Goal: Transaction & Acquisition: Purchase product/service

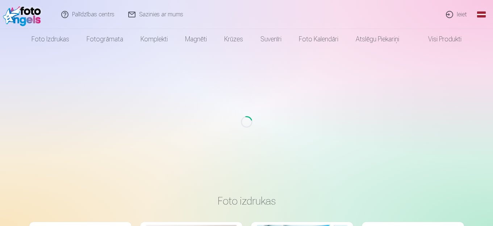
click at [456, 11] on link "Ieiet" at bounding box center [457, 14] width 35 height 29
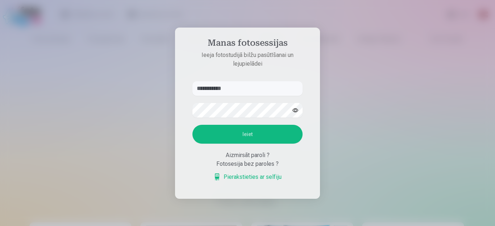
type input "**********"
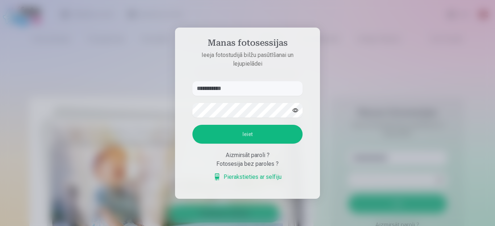
click at [294, 105] on button "button" at bounding box center [296, 110] width 14 height 14
click at [258, 134] on button "Ieiet" at bounding box center [247, 134] width 110 height 19
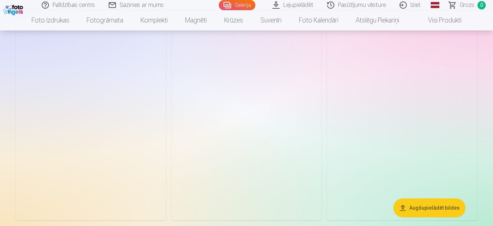
scroll to position [290, 0]
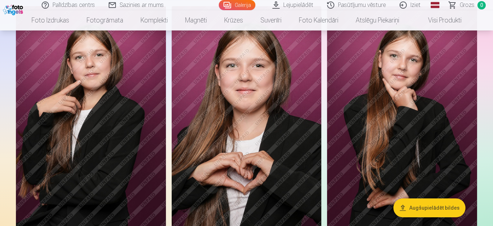
click at [156, 150] on img at bounding box center [91, 118] width 150 height 225
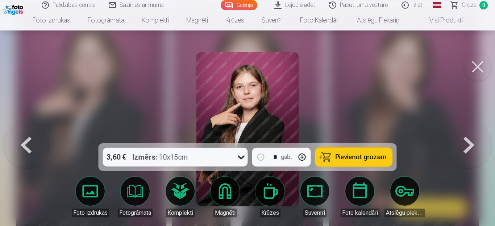
click at [348, 158] on span "Pievienot grozam" at bounding box center [361, 157] width 51 height 7
click at [483, 66] on button at bounding box center [477, 66] width 29 height 29
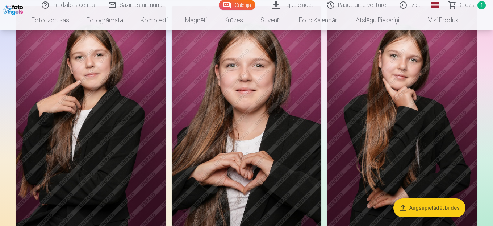
click at [481, 6] on span "1" at bounding box center [482, 5] width 8 height 8
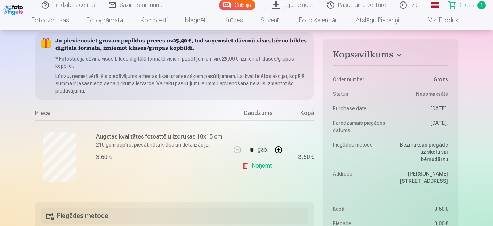
scroll to position [109, 0]
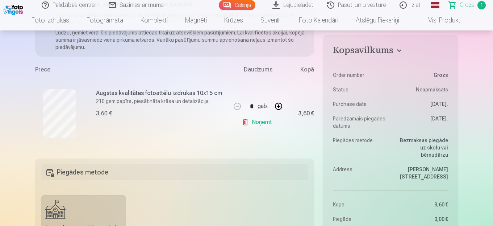
click at [262, 121] on link "Noņemt" at bounding box center [258, 122] width 33 height 14
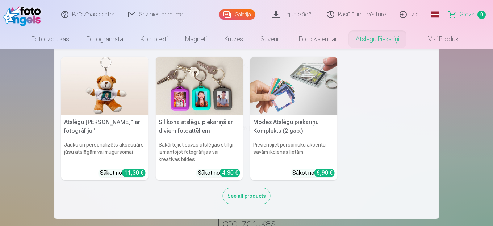
scroll to position [0, 0]
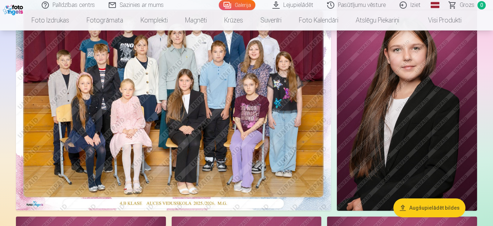
scroll to position [72, 0]
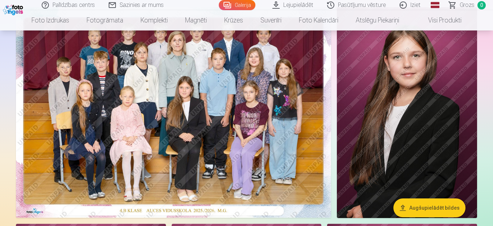
click at [287, 115] on img at bounding box center [173, 112] width 315 height 210
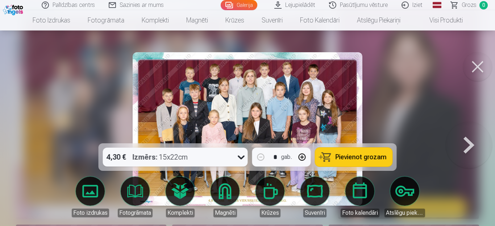
click at [332, 149] on button "Pievienot grozam" at bounding box center [353, 157] width 77 height 19
click at [481, 66] on button at bounding box center [477, 66] width 29 height 29
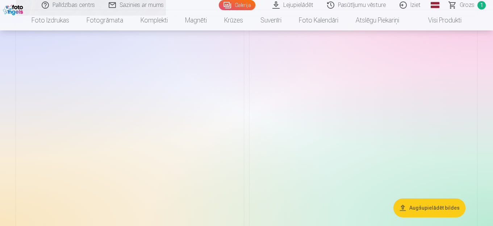
scroll to position [1196, 0]
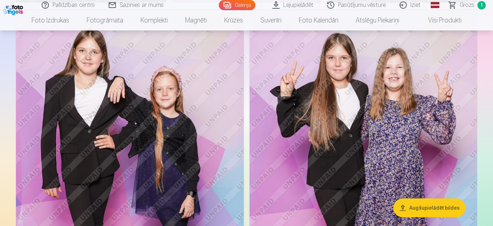
click at [138, 155] on img at bounding box center [130, 179] width 228 height 342
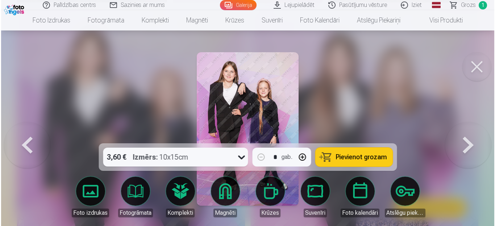
scroll to position [1199, 0]
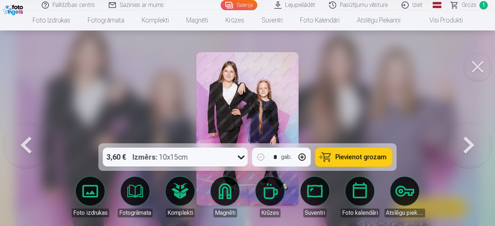
click at [336, 160] on button "Pievienot grozam" at bounding box center [353, 157] width 77 height 19
click at [472, 69] on button at bounding box center [477, 66] width 29 height 29
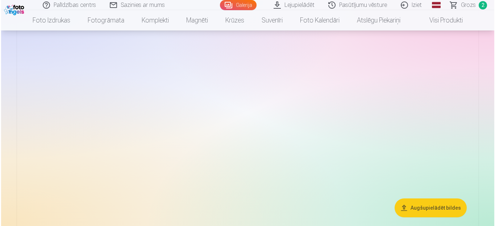
scroll to position [1885, 0]
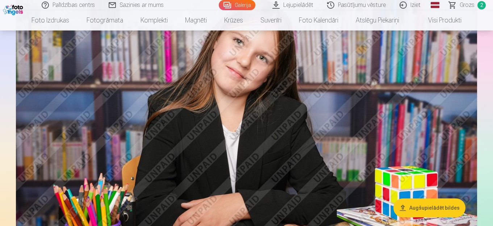
click at [368, 174] on img at bounding box center [246, 134] width 461 height 307
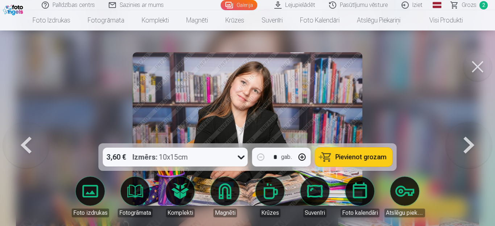
click at [359, 154] on span "Pievienot grozam" at bounding box center [361, 157] width 51 height 7
click at [476, 70] on button at bounding box center [477, 66] width 29 height 29
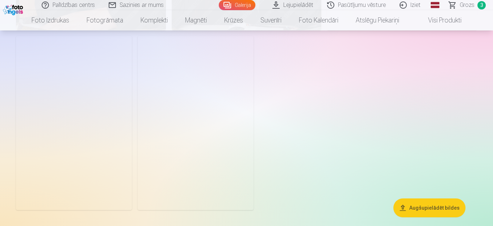
scroll to position [3110, 0]
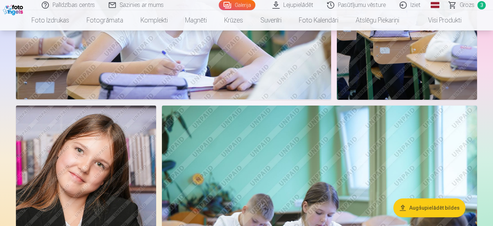
click at [133, 166] on img at bounding box center [86, 210] width 140 height 210
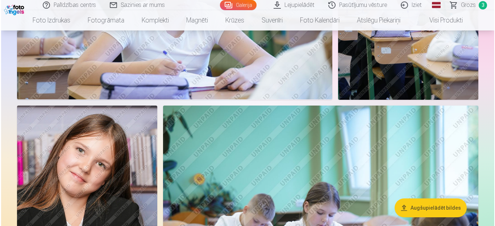
scroll to position [2612, 0]
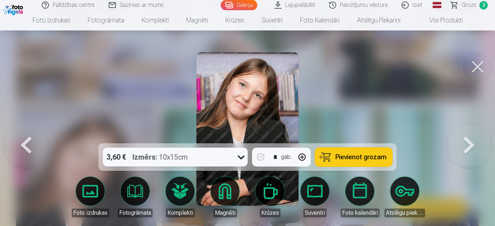
click at [350, 157] on span "Pievienot grozam" at bounding box center [361, 157] width 51 height 7
click at [470, 3] on span "Grozs" at bounding box center [469, 5] width 15 height 9
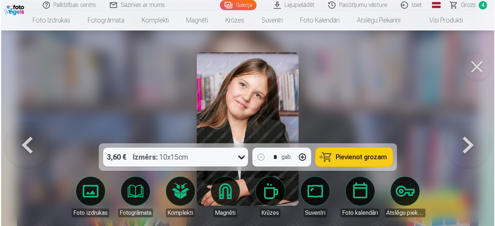
scroll to position [1923, 0]
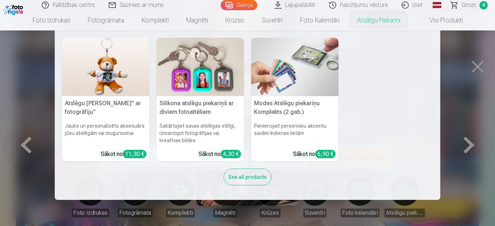
click at [475, 65] on nav "Atslēgu piekariņš Lācītis" ar fotogrāfiju" Jauks un personalizēts aksesuārs jūs…" at bounding box center [247, 114] width 495 height 169
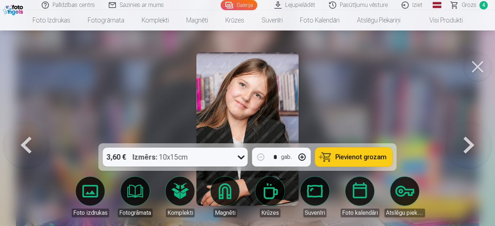
click at [476, 65] on button at bounding box center [477, 66] width 29 height 29
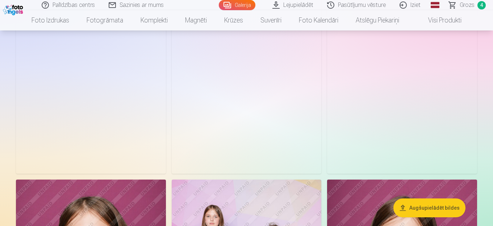
scroll to position [793, 0]
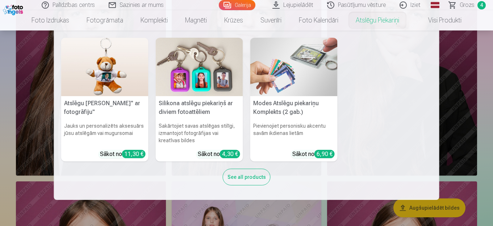
click at [390, 17] on link "Atslēgu piekariņi" at bounding box center [377, 20] width 61 height 20
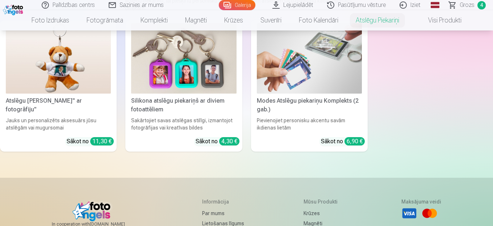
scroll to position [145, 0]
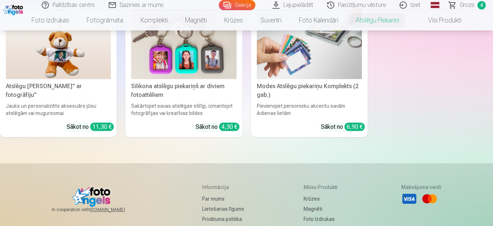
click at [218, 56] on img at bounding box center [183, 44] width 105 height 70
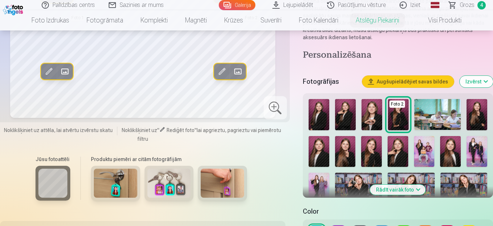
scroll to position [145, 0]
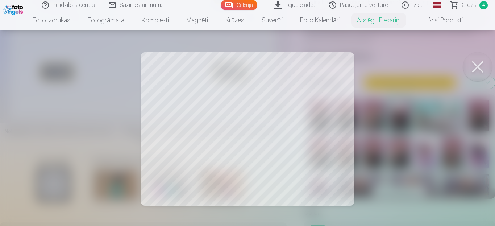
click at [169, 79] on div at bounding box center [247, 113] width 495 height 226
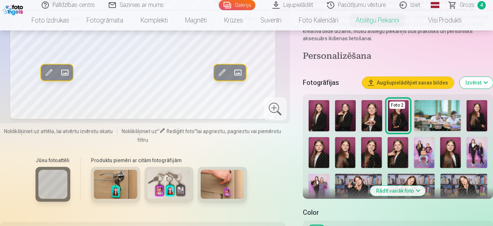
click at [477, 146] on img at bounding box center [477, 152] width 21 height 31
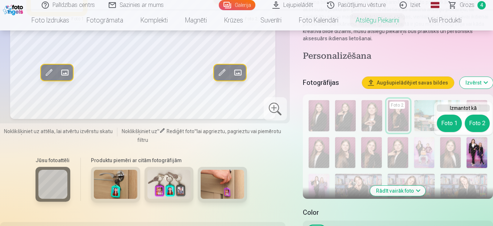
click at [453, 121] on button "Foto 1" at bounding box center [449, 123] width 25 height 17
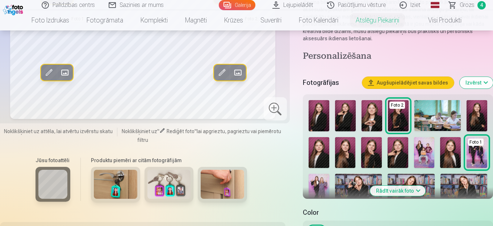
click at [328, 115] on img at bounding box center [319, 115] width 21 height 31
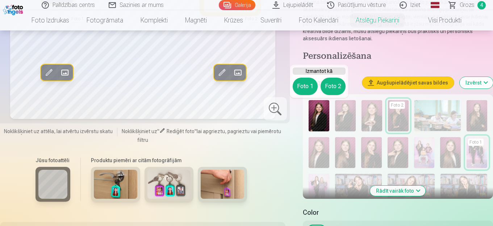
click at [329, 85] on button "Foto 2" at bounding box center [333, 86] width 25 height 17
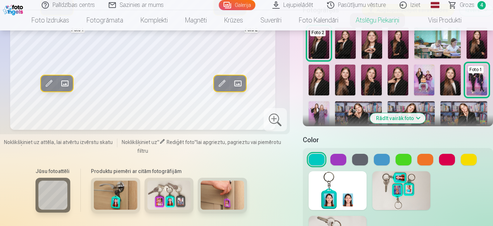
scroll to position [181, 0]
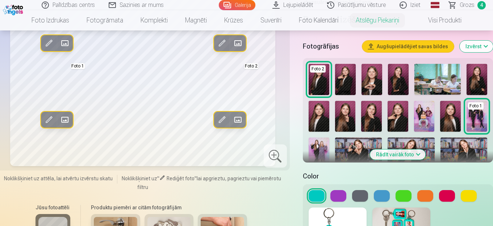
click at [412, 156] on button "Rādīt vairāk foto" at bounding box center [397, 154] width 55 height 10
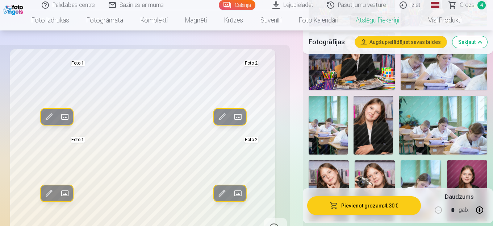
scroll to position [580, 0]
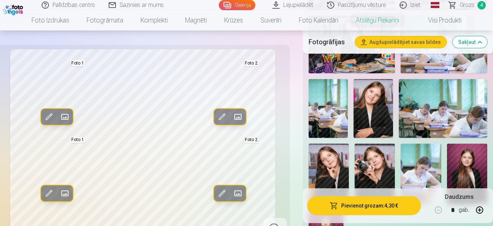
click at [376, 116] on img at bounding box center [373, 108] width 39 height 59
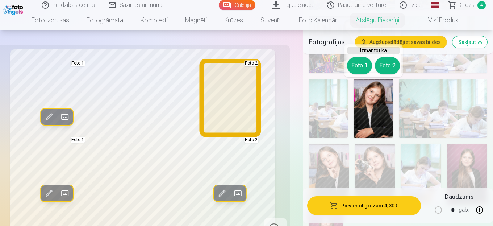
click at [390, 67] on button "Foto 2" at bounding box center [387, 65] width 25 height 17
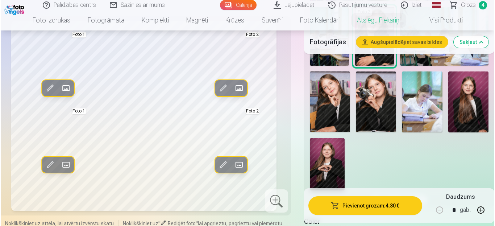
scroll to position [652, 0]
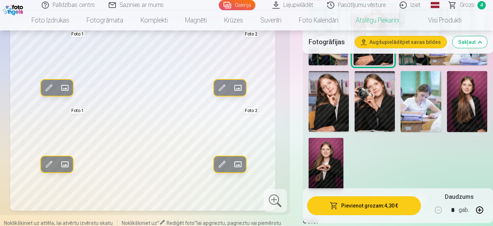
click at [372, 203] on button "Pievienot grozam : 4,30 €" at bounding box center [364, 205] width 114 height 19
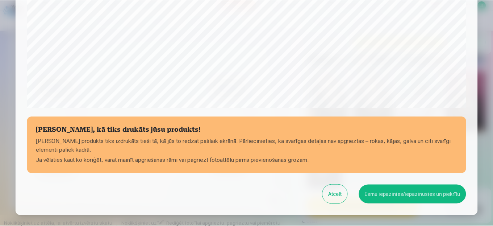
scroll to position [260, 0]
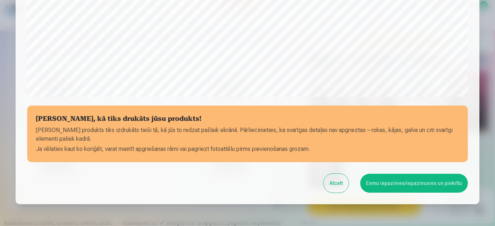
click at [396, 180] on button "Esmu iepazinies/iepazinusies un piekrītu" at bounding box center [414, 183] width 108 height 19
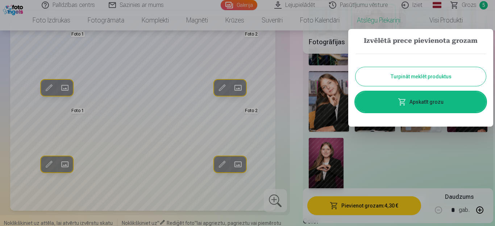
click at [420, 78] on button "Turpināt meklēt produktus" at bounding box center [421, 76] width 130 height 19
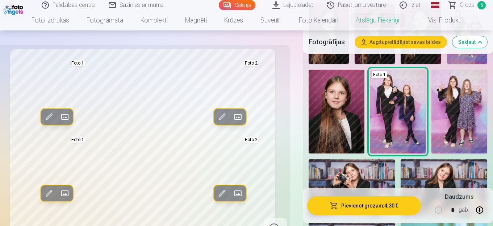
scroll to position [362, 0]
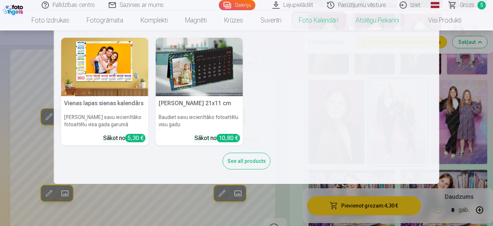
click at [306, 17] on link "Foto kalendāri" at bounding box center [318, 20] width 57 height 20
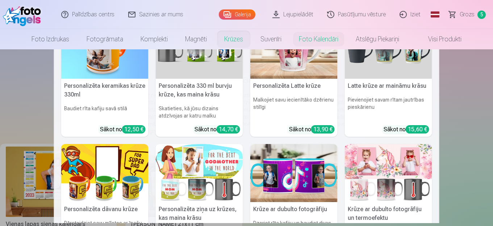
scroll to position [72, 0]
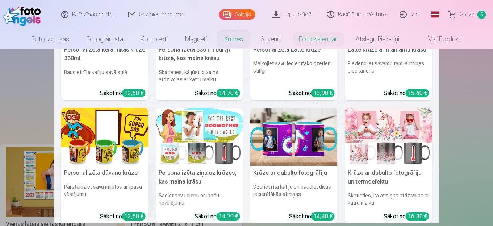
click at [37, 120] on nav "Personalizēta keramikas krūze 330ml Baudiet rīta kafiju savā stilā Sākot no 12,…" at bounding box center [246, 136] width 493 height 174
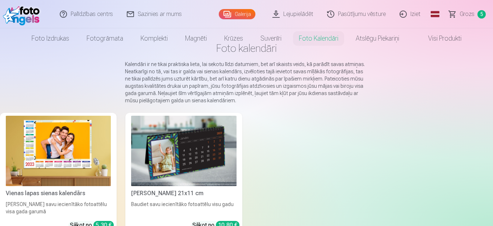
scroll to position [0, 0]
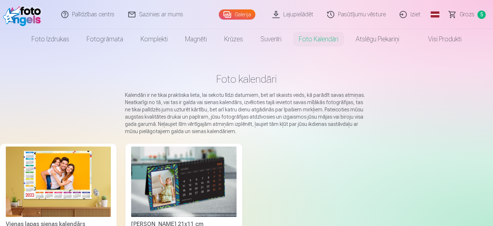
click at [435, 41] on link "Visi produkti" at bounding box center [439, 39] width 62 height 20
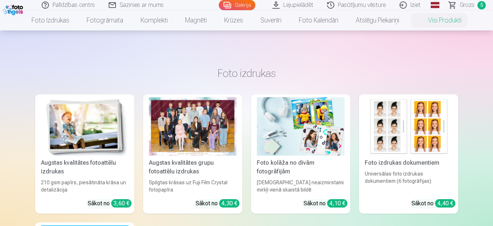
scroll to position [36, 0]
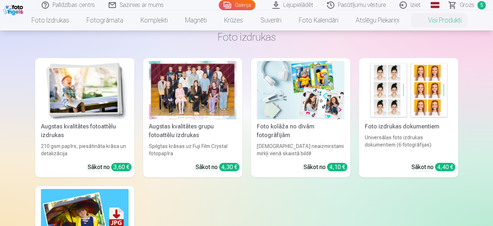
click at [392, 119] on img at bounding box center [409, 90] width 88 height 58
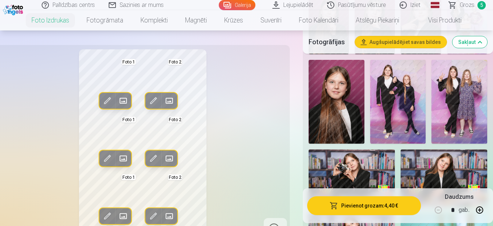
scroll to position [399, 0]
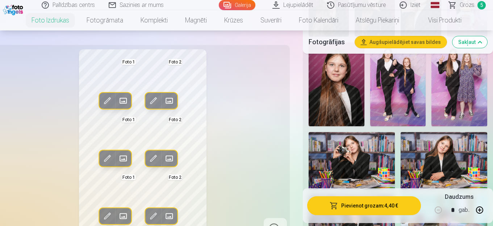
click at [411, 102] on img at bounding box center [398, 84] width 56 height 84
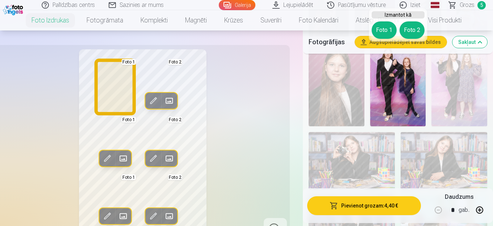
click at [391, 30] on button "Foto 1" at bounding box center [384, 29] width 25 height 17
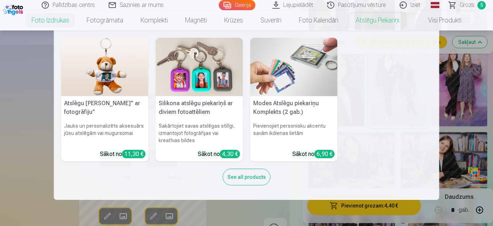
click at [265, 197] on div "Atslēgu piekariņš Lācītis" ar fotogrāfiju" Jauks un personalizēts aksesuārs jūs…" at bounding box center [247, 114] width 386 height 169
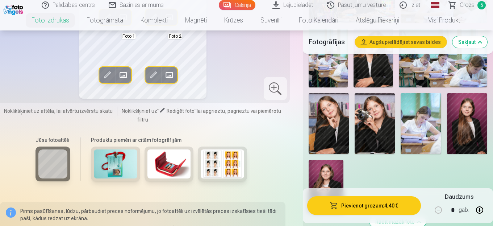
scroll to position [616, 0]
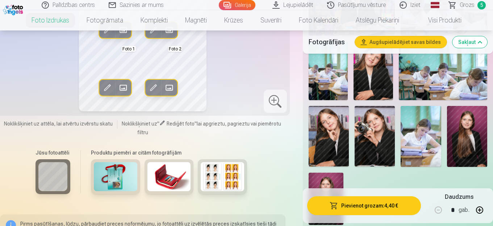
click at [465, 128] on img at bounding box center [467, 136] width 40 height 61
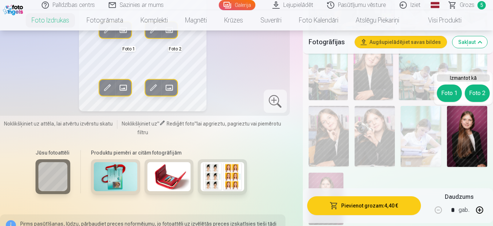
click at [472, 91] on button "Foto 2" at bounding box center [477, 92] width 25 height 17
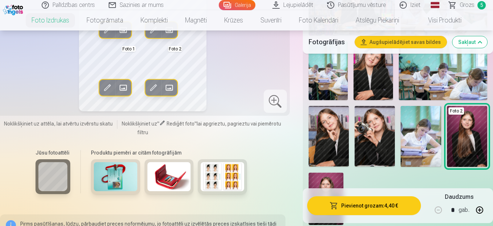
click at [433, 129] on img at bounding box center [421, 136] width 40 height 61
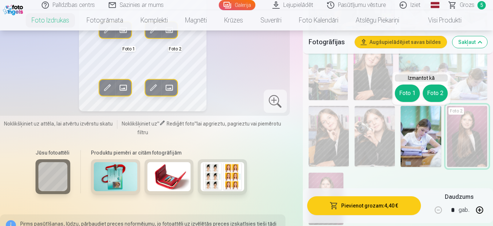
click at [412, 101] on div "Foto 1 Foto 2" at bounding box center [421, 92] width 53 height 17
click at [405, 95] on button "Foto 1" at bounding box center [407, 92] width 25 height 17
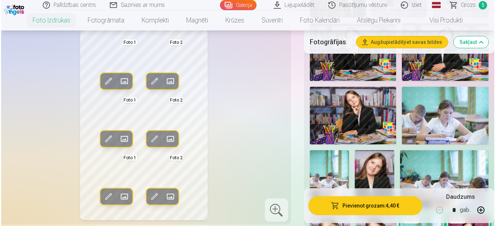
scroll to position [471, 0]
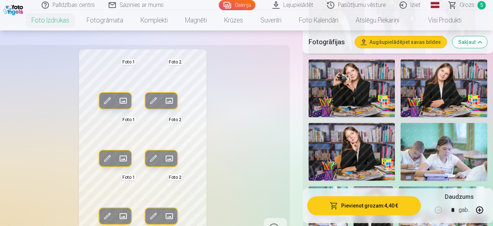
click at [103, 99] on span at bounding box center [107, 101] width 12 height 12
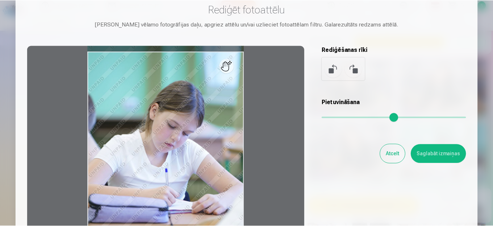
scroll to position [0, 0]
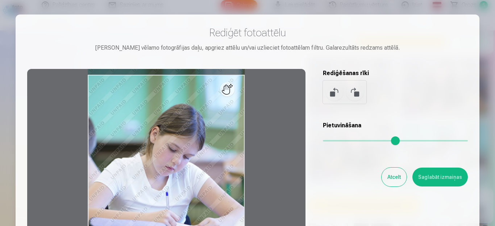
click at [387, 170] on button "Atcelt" at bounding box center [394, 176] width 25 height 19
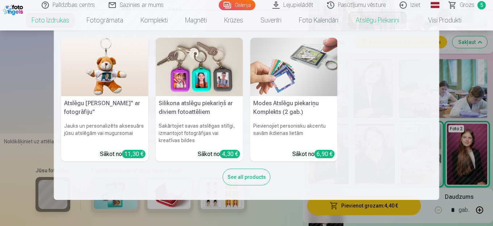
scroll to position [616, 0]
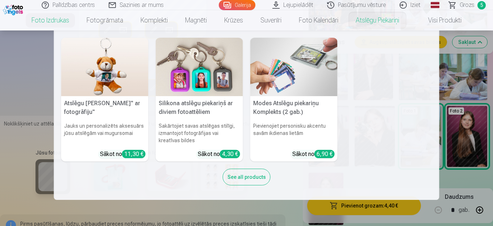
click at [462, 97] on nav "Atslēgu piekariņš Lācītis" ar fotogrāfiju" Jauks un personalizēts aksesuārs jūs…" at bounding box center [246, 114] width 493 height 169
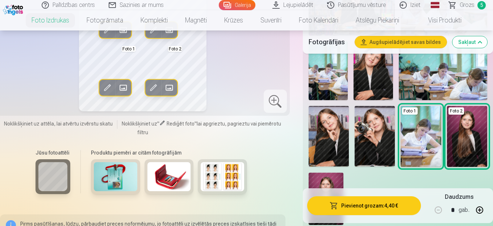
click at [431, 126] on img at bounding box center [421, 136] width 40 height 61
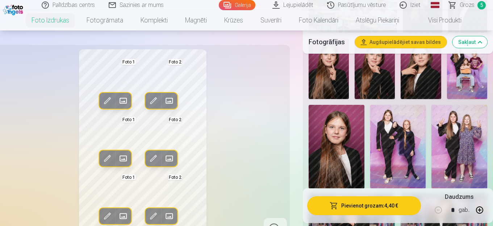
scroll to position [326, 0]
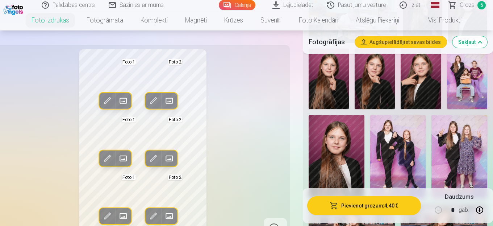
click at [383, 135] on img at bounding box center [398, 157] width 56 height 84
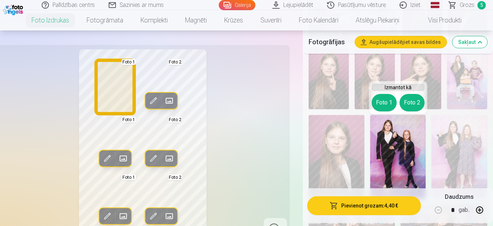
click at [382, 99] on button "Foto 1" at bounding box center [384, 102] width 25 height 17
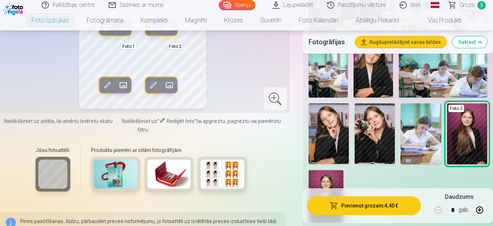
scroll to position [616, 0]
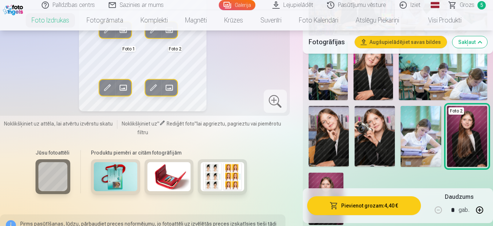
click at [387, 137] on img at bounding box center [375, 136] width 40 height 61
click at [420, 111] on img at bounding box center [421, 136] width 40 height 61
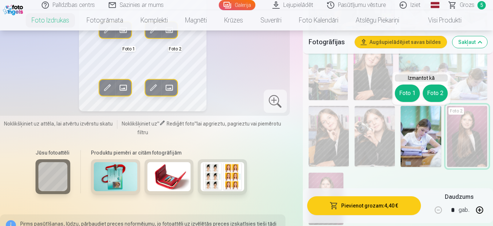
click at [431, 90] on button "Foto 2" at bounding box center [435, 92] width 25 height 17
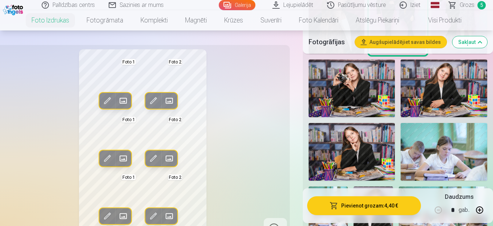
scroll to position [435, 0]
